Goal: Information Seeking & Learning: Learn about a topic

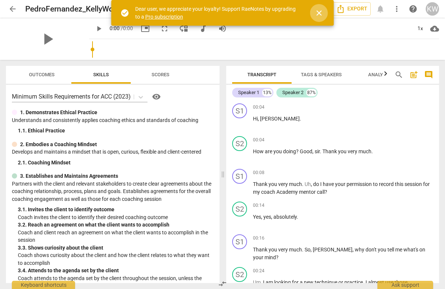
drag, startPoint x: 316, startPoint y: 11, endPoint x: 314, endPoint y: 30, distance: 19.1
click at [316, 11] on span "close" at bounding box center [319, 13] width 9 height 9
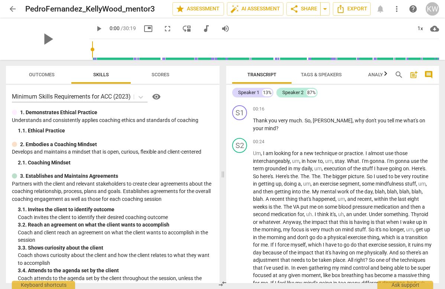
scroll to position [137, 0]
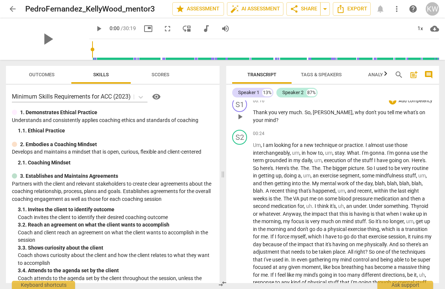
click at [242, 116] on span "play_arrow" at bounding box center [240, 116] width 9 height 9
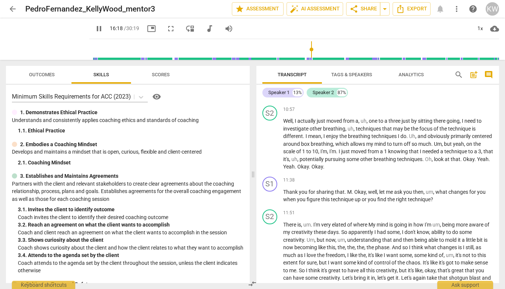
scroll to position [1685, 0]
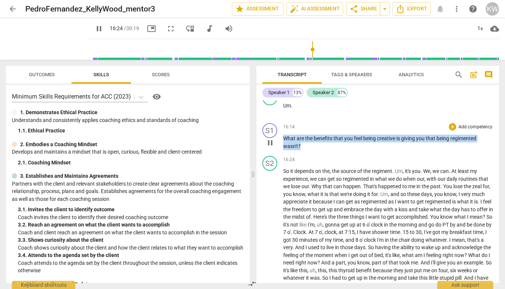
drag, startPoint x: 322, startPoint y: 168, endPoint x: 284, endPoint y: 164, distance: 38.6
click at [284, 150] on p "What are the benefits that you feel being creative is giving you that being reg…" at bounding box center [388, 142] width 210 height 15
copy p "What are the benefits that you feel being creative is giving you that being reg…"
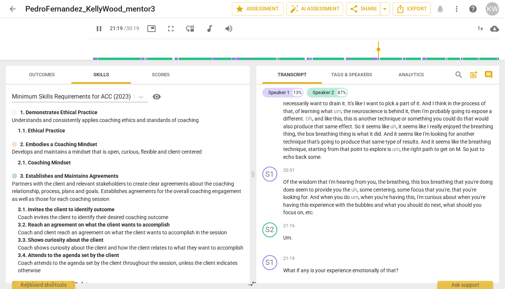
scroll to position [2251, 0]
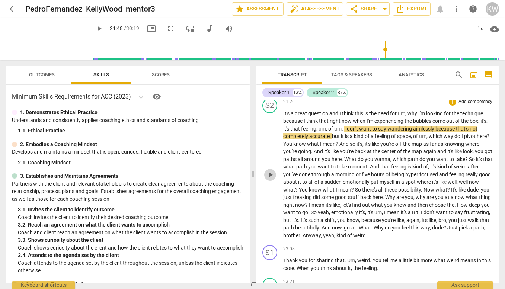
click at [270, 179] on span "play_arrow" at bounding box center [269, 174] width 9 height 9
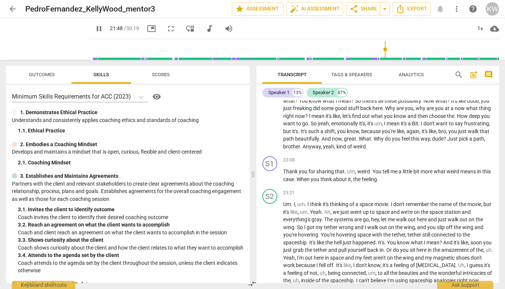
scroll to position [2345, 0]
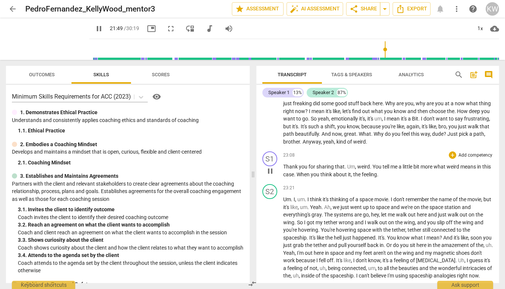
click at [268, 175] on span "pause" at bounding box center [269, 171] width 9 height 9
click at [268, 175] on span "play_arrow" at bounding box center [269, 171] width 9 height 9
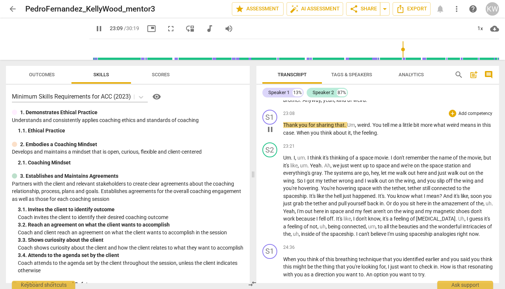
scroll to position [2388, 0]
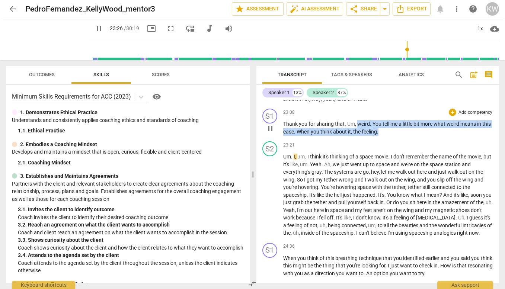
drag, startPoint x: 390, startPoint y: 154, endPoint x: 357, endPoint y: 146, distance: 34.8
click at [357, 135] on p "Thank you for sharing that . Um , weird . You tell me a little bit more what we…" at bounding box center [388, 127] width 210 height 15
copy p "weird . You tell me a little bit more what weird means in this case . When you …"
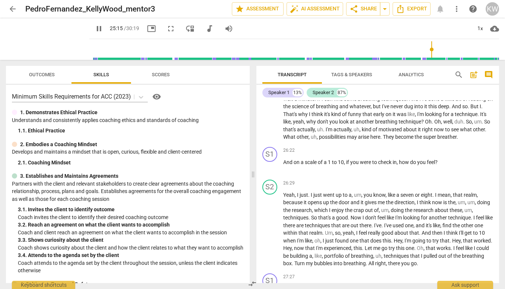
scroll to position [2654, 0]
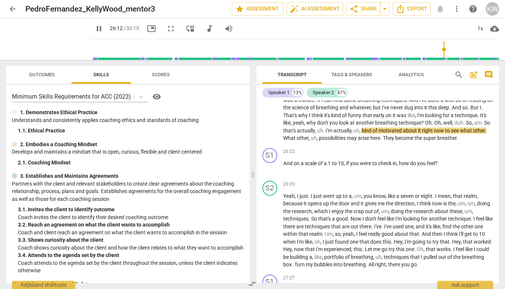
drag, startPoint x: 431, startPoint y: 48, endPoint x: 442, endPoint y: 48, distance: 11.2
click at [442, 48] on input "range" at bounding box center [295, 50] width 406 height 24
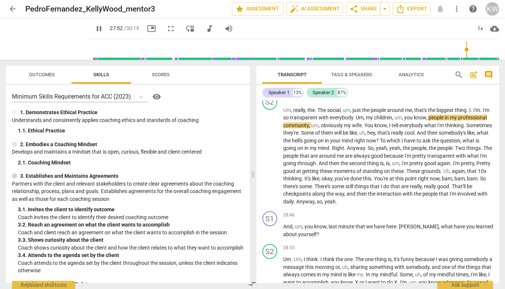
scroll to position [2868, 0]
drag, startPoint x: 467, startPoint y: 51, endPoint x: 471, endPoint y: 51, distance: 4.5
click at [445, 51] on input "range" at bounding box center [295, 50] width 406 height 24
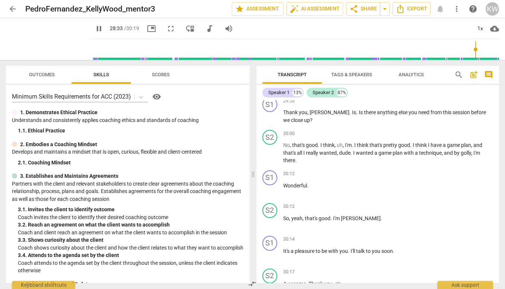
scroll to position [3101, 0]
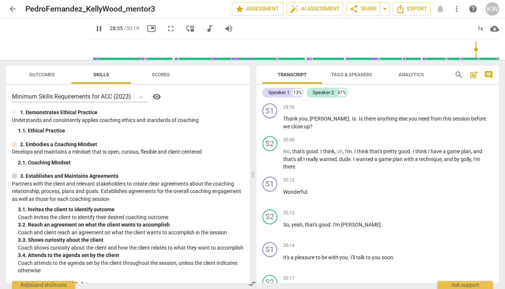
click at [94, 26] on span "pause" at bounding box center [98, 28] width 9 height 9
drag, startPoint x: 272, startPoint y: 90, endPoint x: 285, endPoint y: 98, distance: 15.2
click at [272, 90] on div "Speaker 1" at bounding box center [278, 92] width 21 height 7
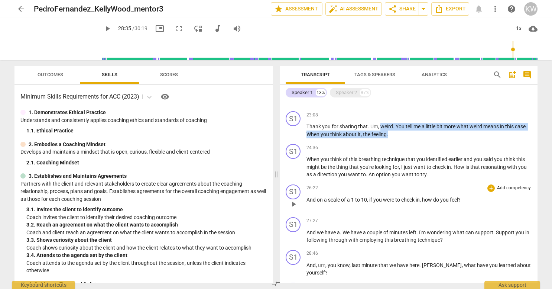
scroll to position [593, 0]
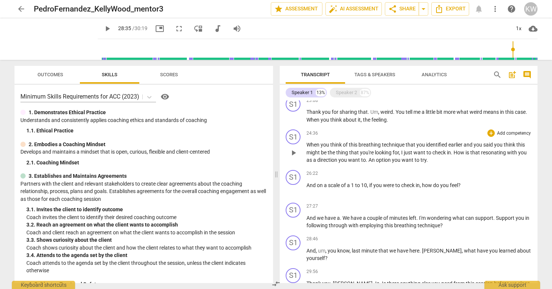
click at [368, 164] on p "When you think of this breathing technique that you identified earlier and you …" at bounding box center [419, 152] width 225 height 23
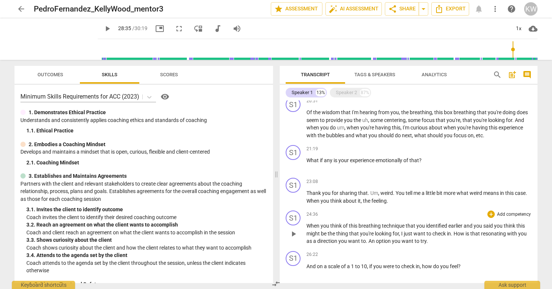
scroll to position [513, 0]
drag, startPoint x: 400, startPoint y: 128, endPoint x: 300, endPoint y: 128, distance: 100.0
click at [300, 128] on div "S1 play_arrow pause 20:51 + Add competency keyboard_arrow_right Of the wisdom t…" at bounding box center [409, 118] width 258 height 48
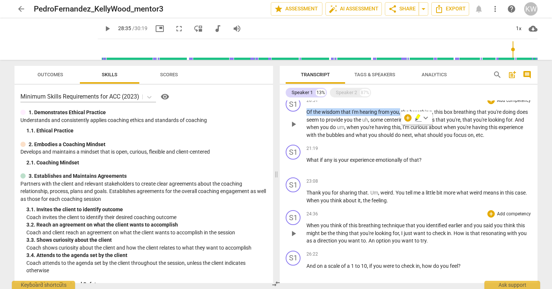
copy p "Of the wisdom that I'm hearing from you ,"
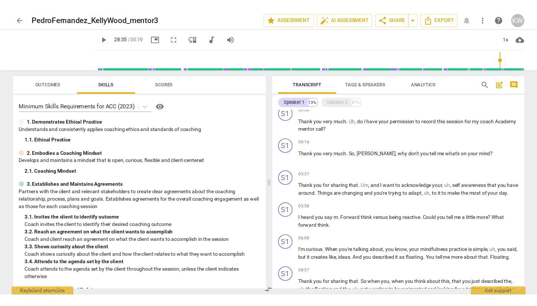
scroll to position [35, 0]
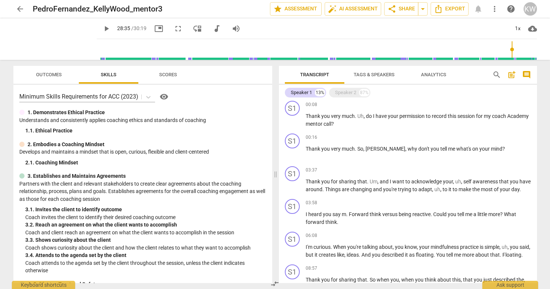
type input "1715"
